Goal: Information Seeking & Learning: Learn about a topic

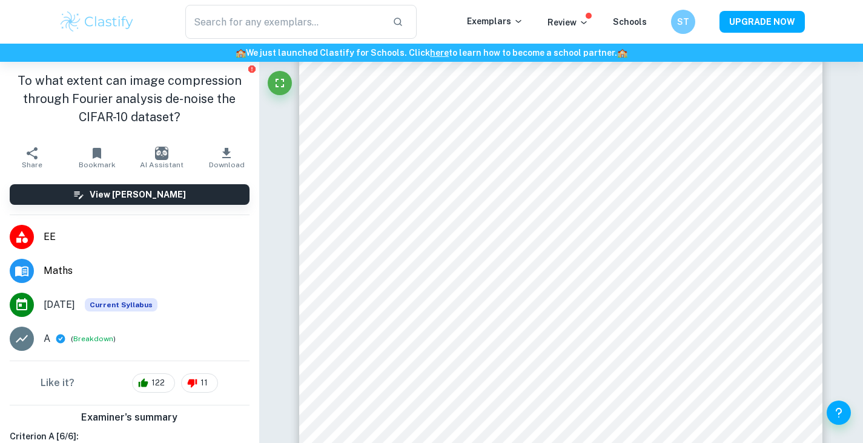
scroll to position [1570, 0]
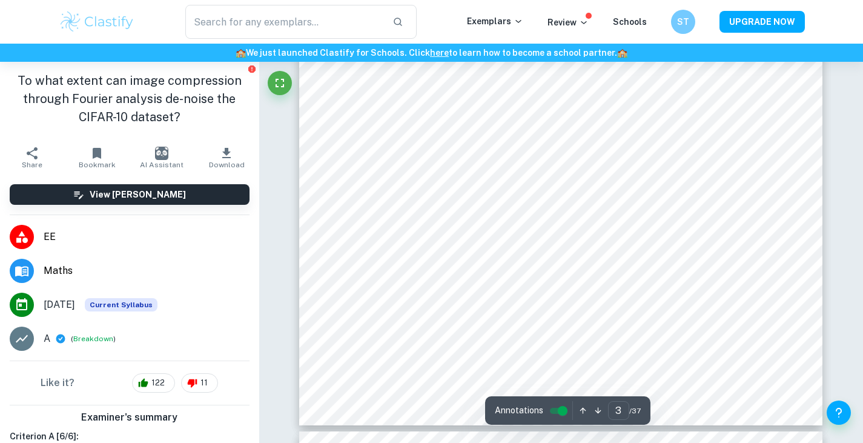
type input "4"
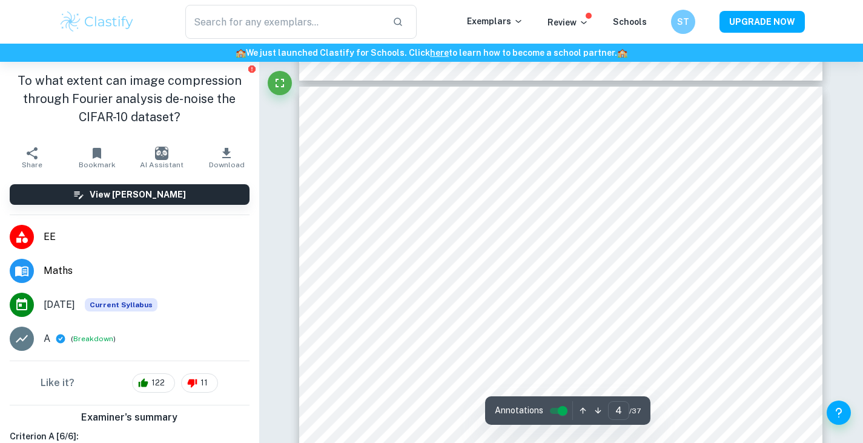
scroll to position [2508, 0]
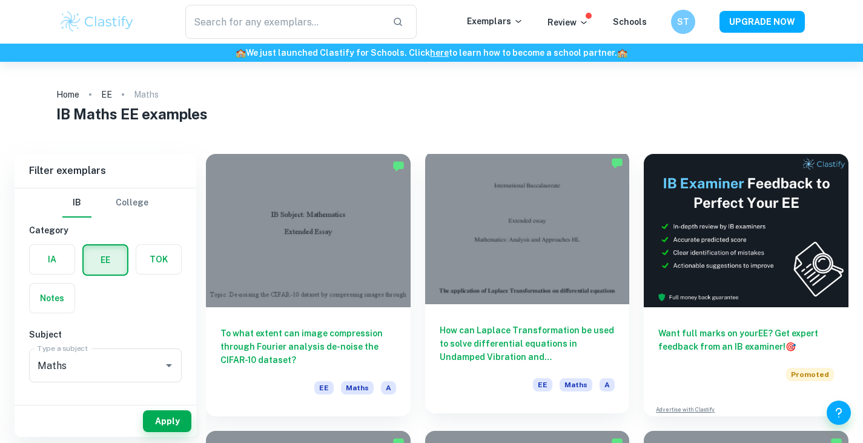
click at [566, 339] on h6 "How can Laplace Transformation be used to solve differential equations in Undam…" at bounding box center [528, 343] width 176 height 40
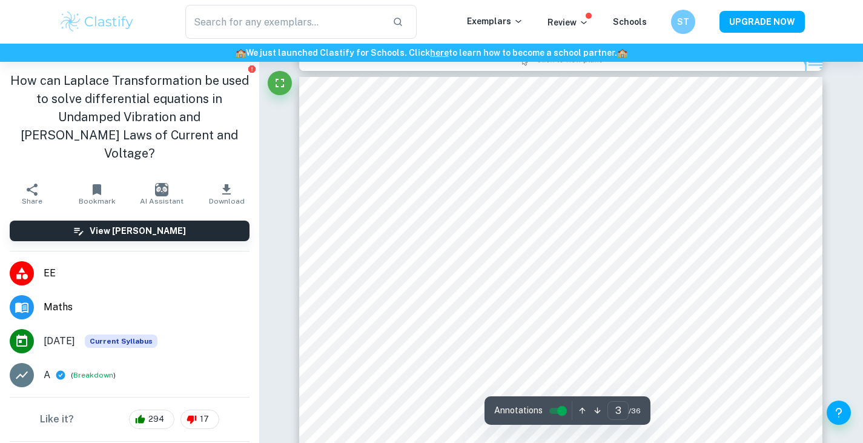
scroll to position [1657, 0]
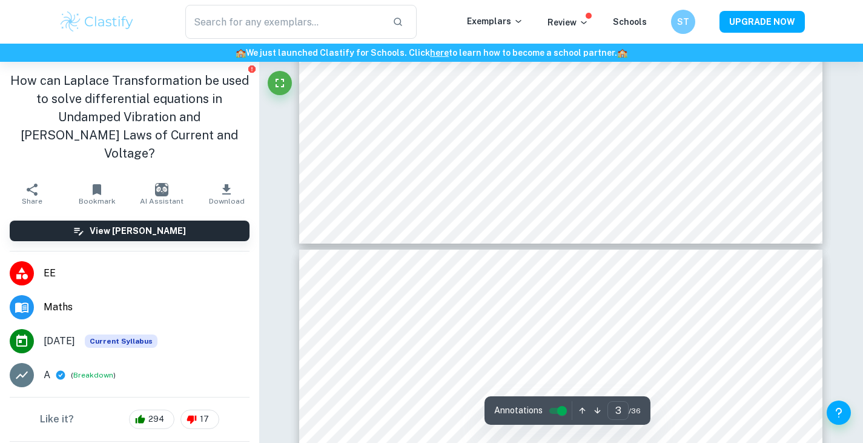
type input "4"
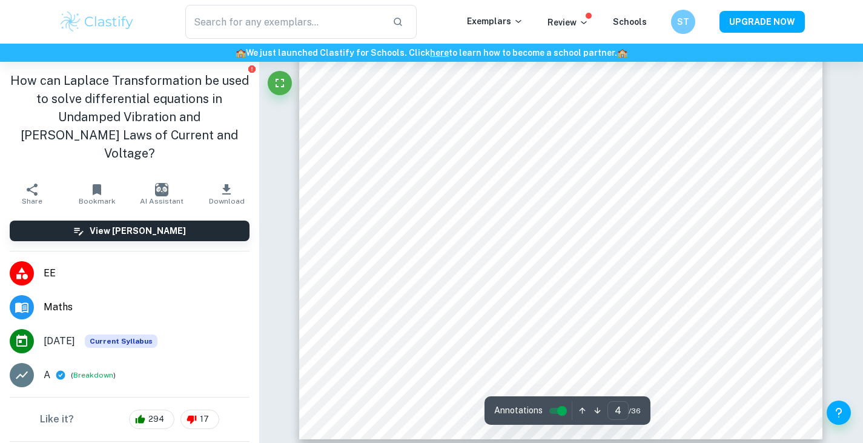
scroll to position [2780, 0]
